Goal: Transaction & Acquisition: Purchase product/service

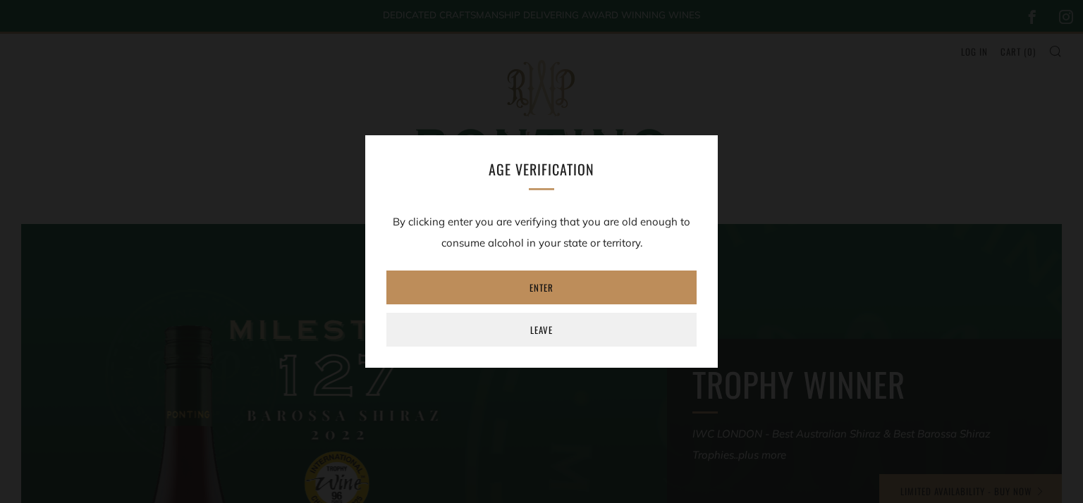
click at [489, 283] on link "Enter" at bounding box center [541, 288] width 310 height 34
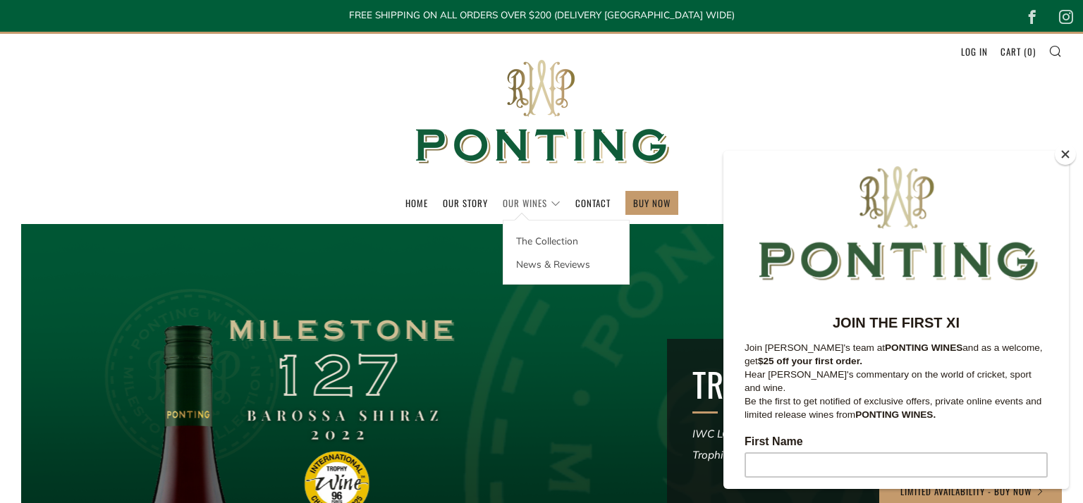
click at [550, 205] on link "Our Wines" at bounding box center [532, 203] width 58 height 23
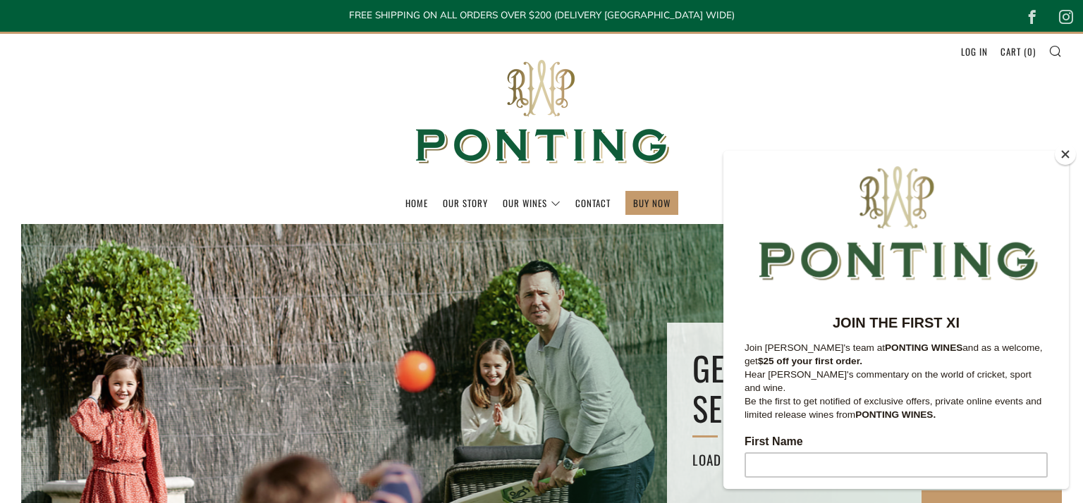
scroll to position [412, 0]
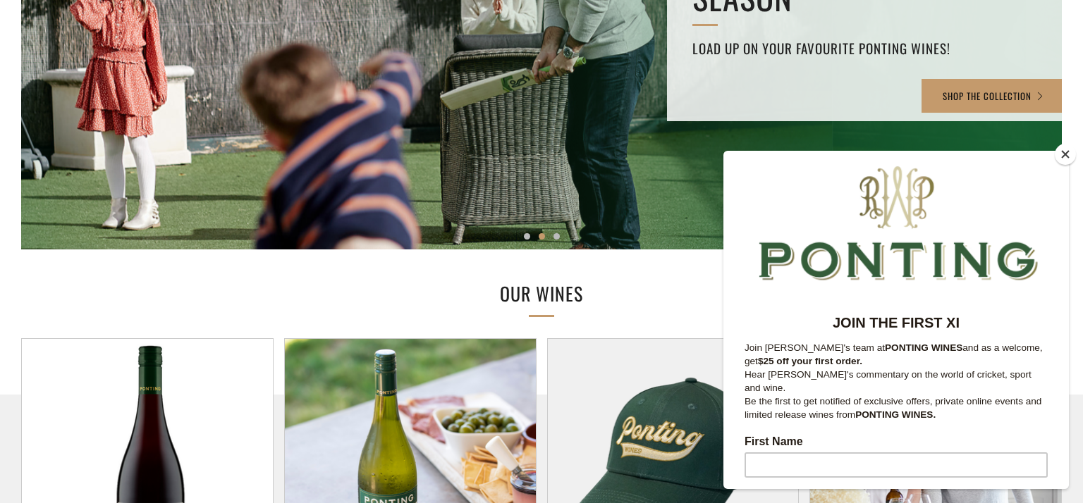
click at [1066, 153] on button "Close" at bounding box center [1065, 154] width 21 height 21
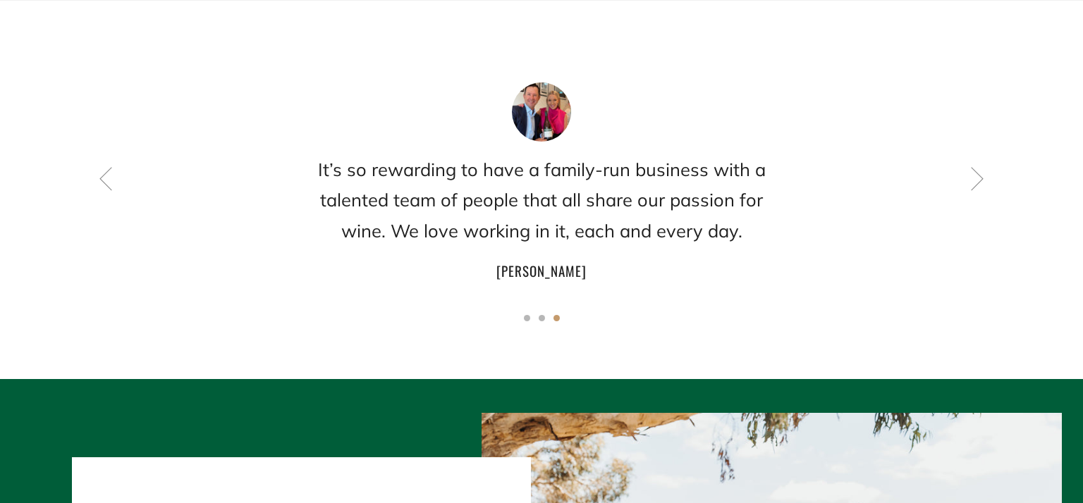
scroll to position [1190, 0]
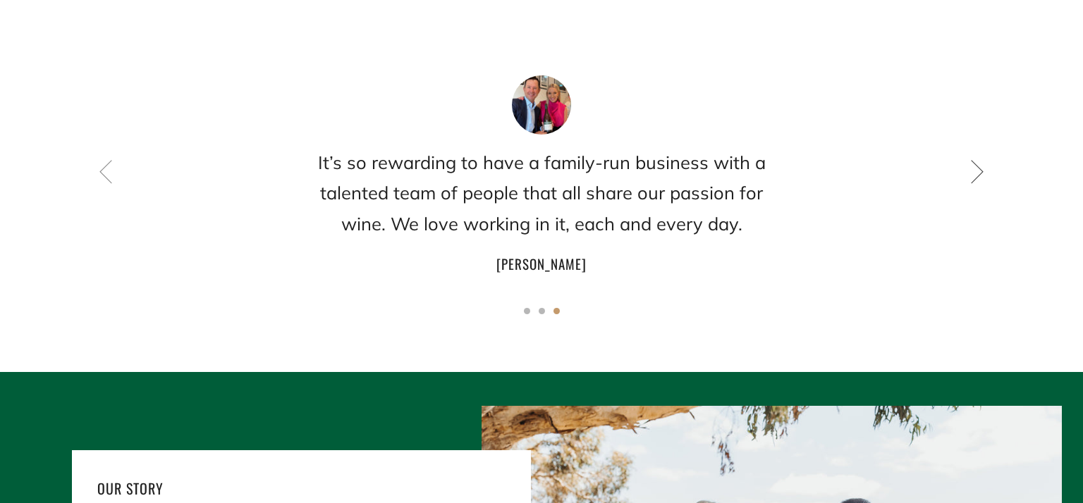
click at [982, 172] on icon at bounding box center [977, 171] width 24 height 24
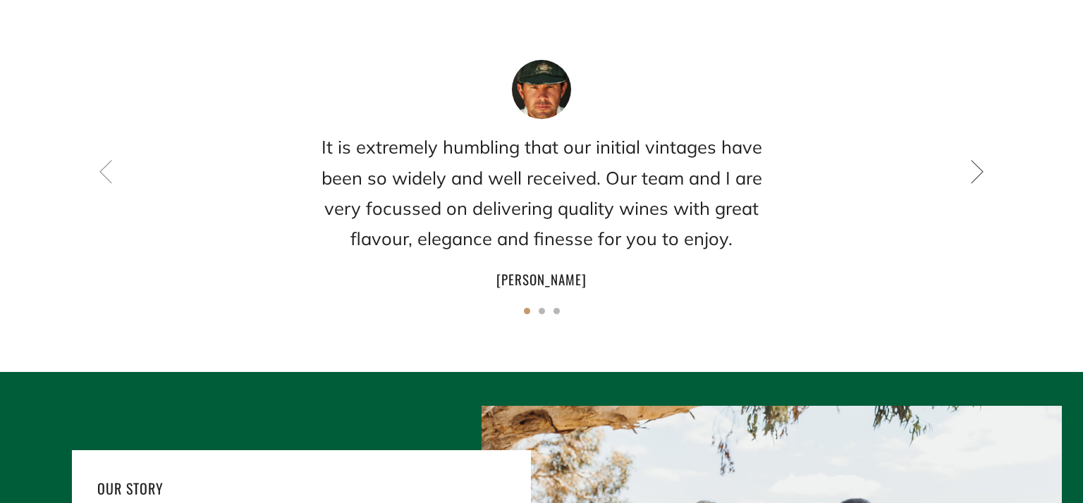
click at [975, 174] on icon at bounding box center [977, 171] width 24 height 24
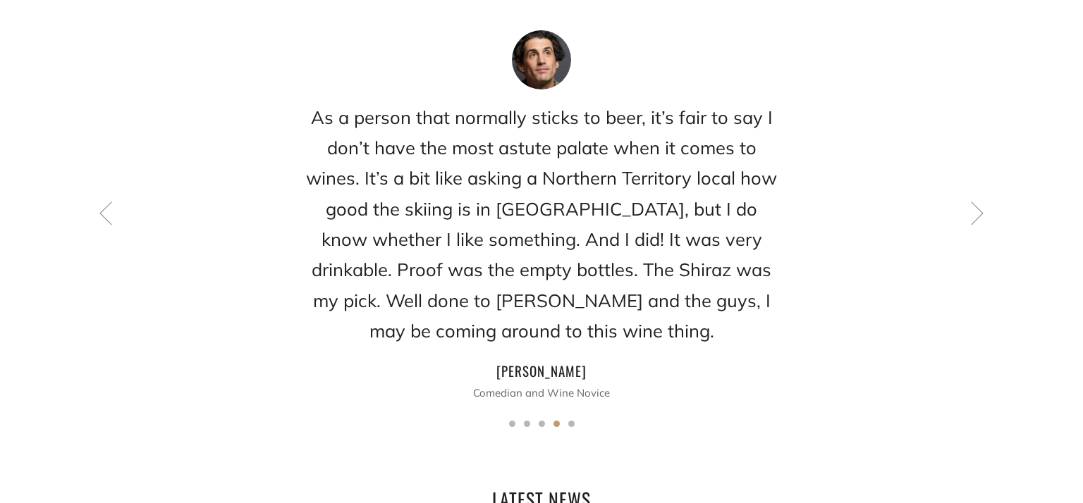
scroll to position [2035, 0]
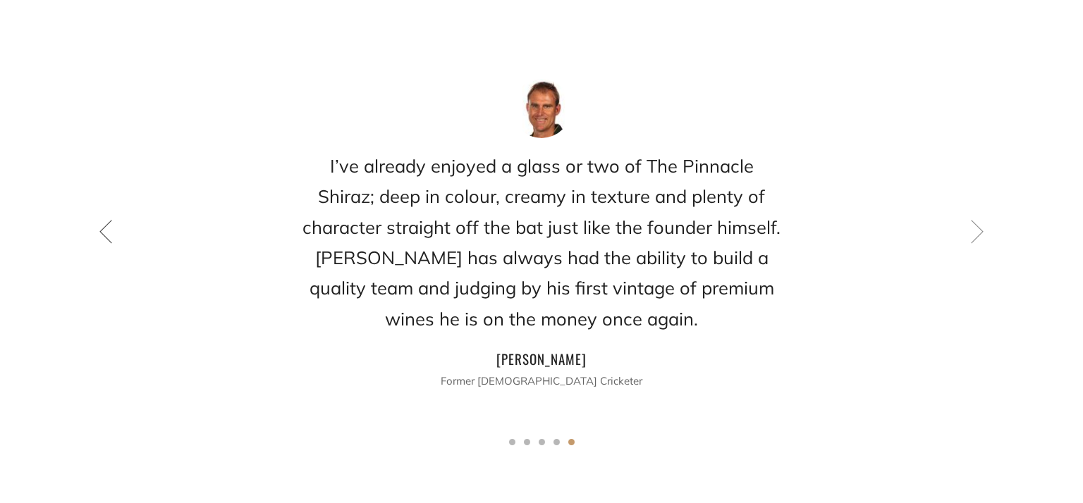
click at [96, 219] on icon at bounding box center [106, 231] width 24 height 24
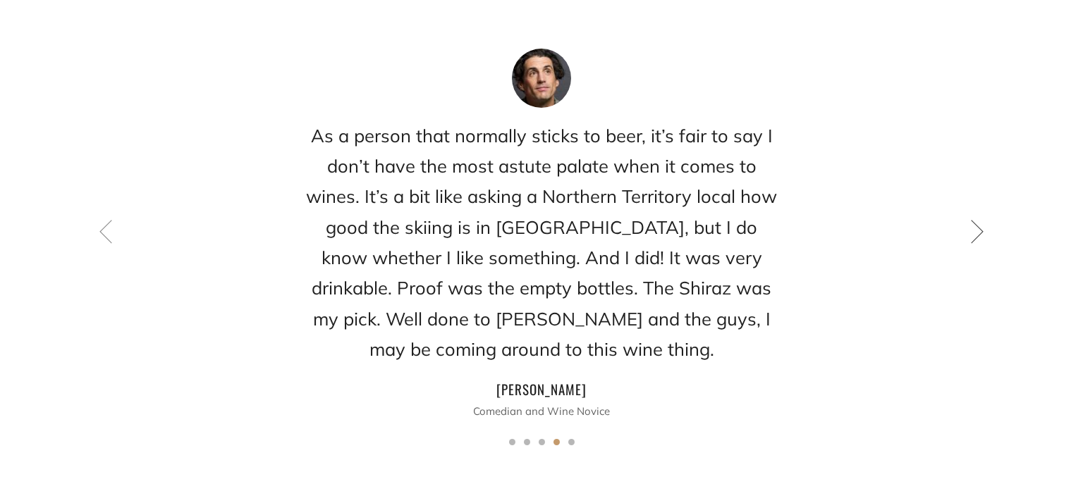
click at [979, 219] on icon at bounding box center [977, 231] width 24 height 24
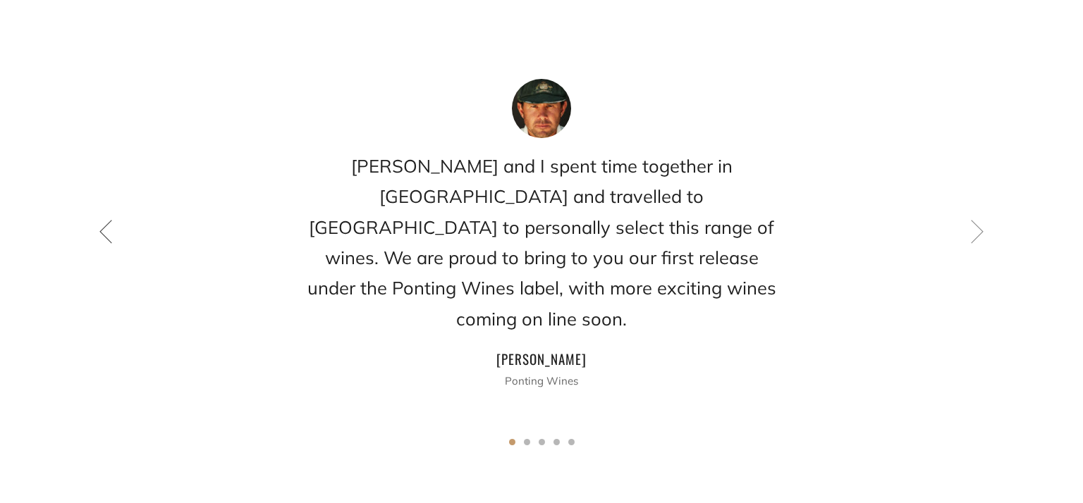
click at [102, 219] on icon at bounding box center [106, 231] width 24 height 24
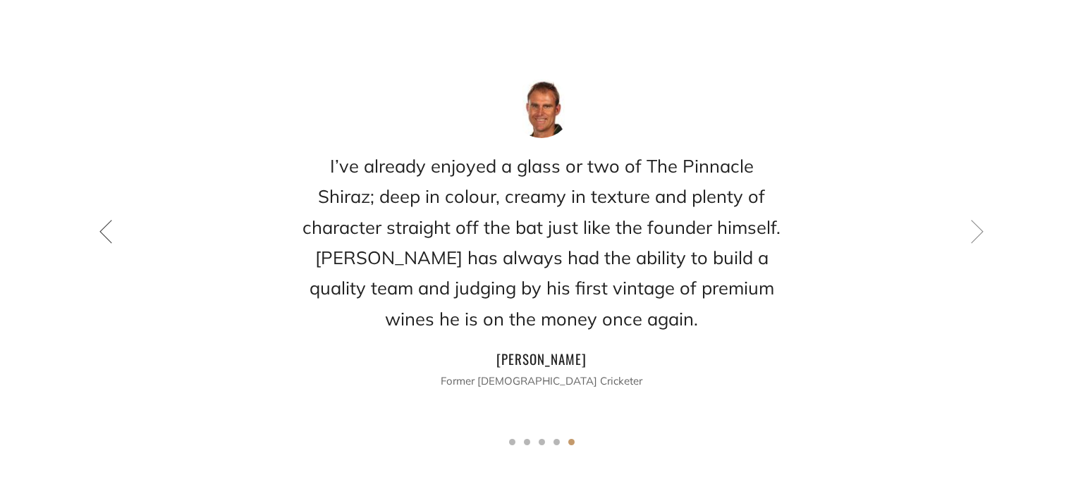
click at [102, 219] on icon at bounding box center [106, 231] width 24 height 24
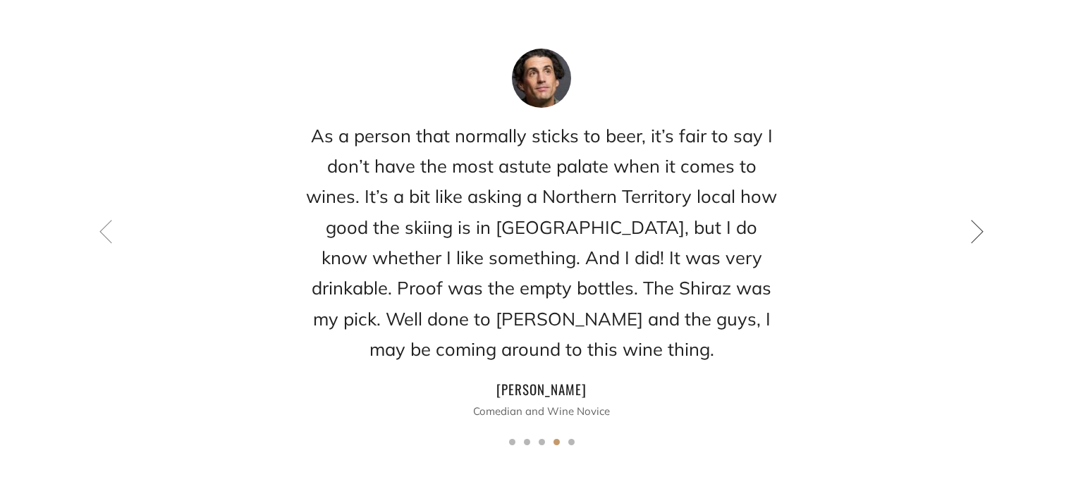
click at [978, 220] on icon at bounding box center [977, 231] width 24 height 24
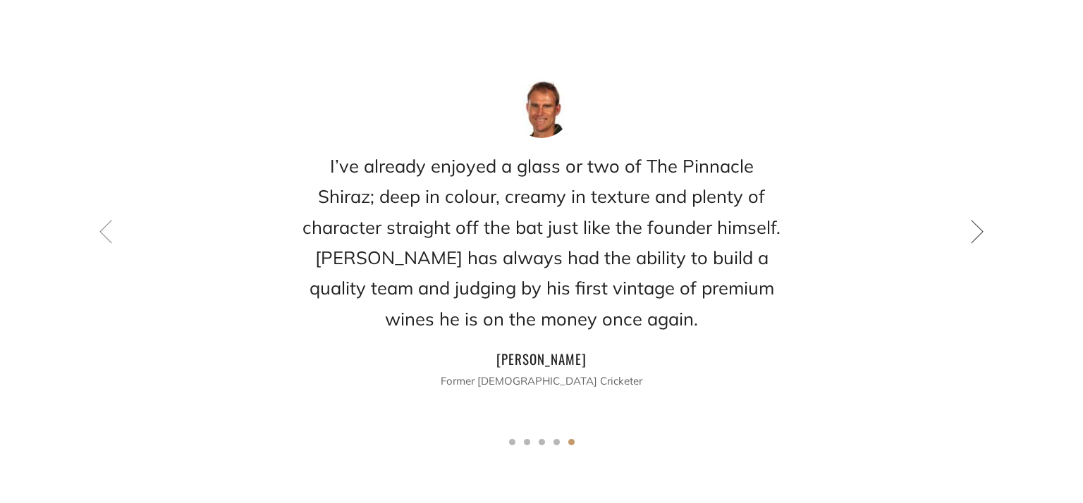
click at [972, 219] on icon at bounding box center [977, 231] width 24 height 24
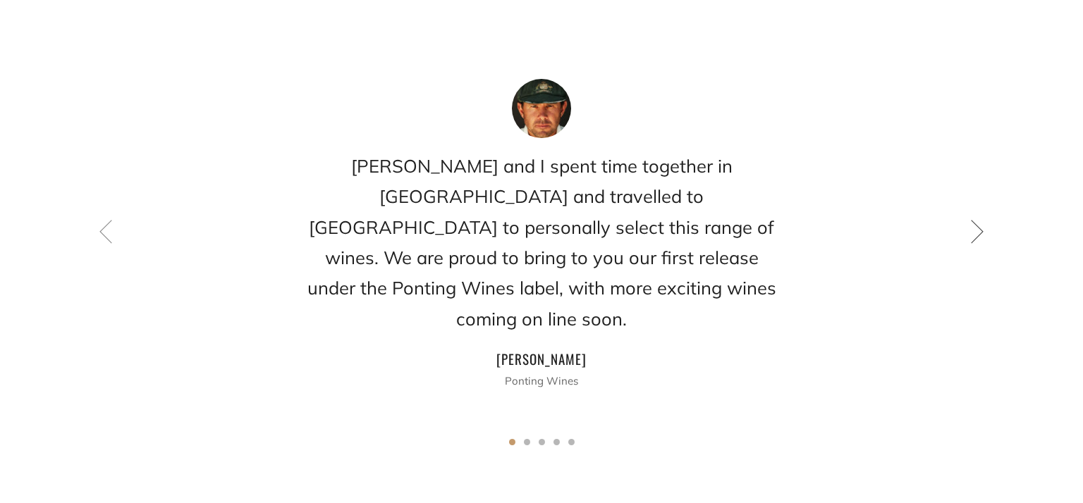
click at [972, 219] on icon at bounding box center [977, 231] width 24 height 24
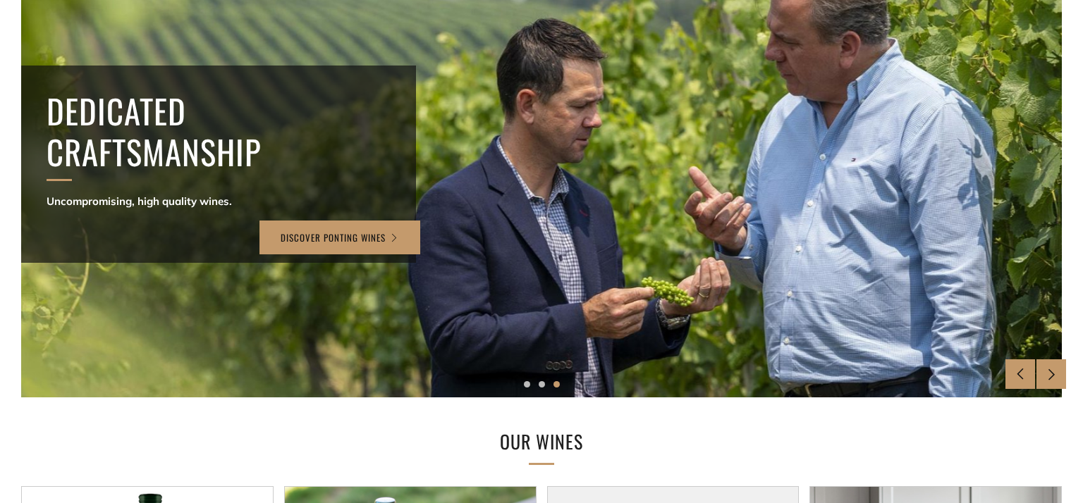
scroll to position [0, 0]
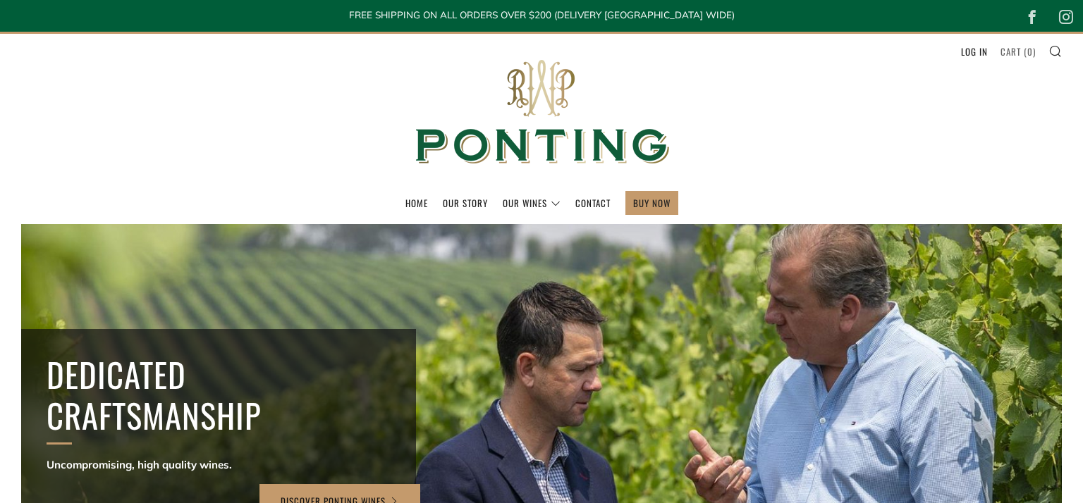
click at [1015, 51] on link "Cart ( 0 )" at bounding box center [1018, 51] width 35 height 23
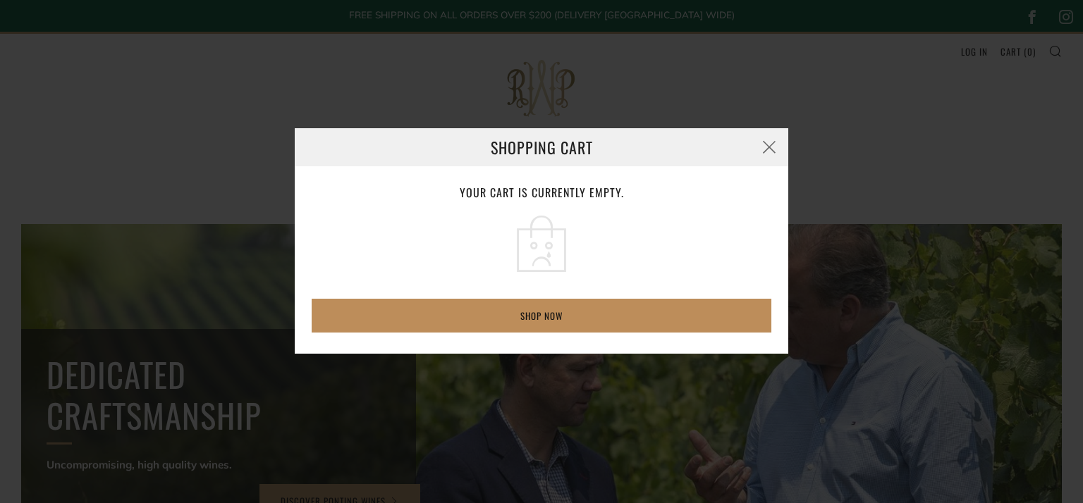
click at [565, 315] on link "Shop now" at bounding box center [542, 316] width 460 height 34
